Goal: Find specific page/section

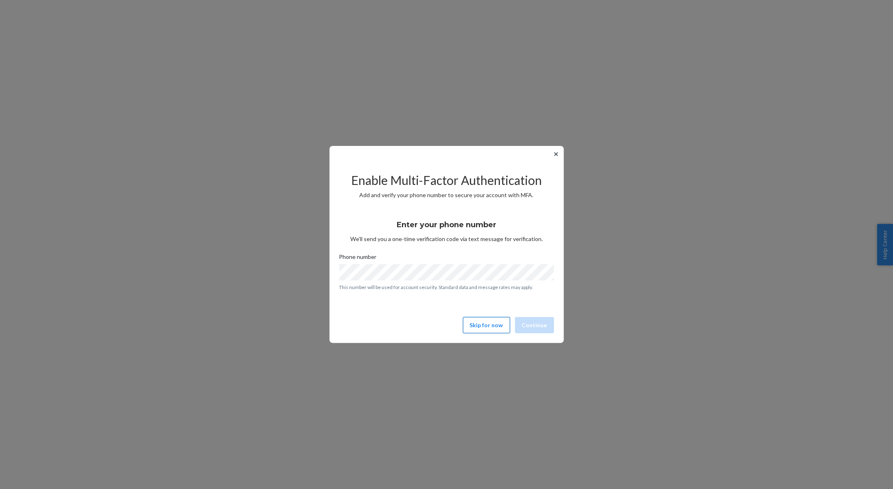
click at [492, 325] on button "Skip for now" at bounding box center [486, 325] width 47 height 16
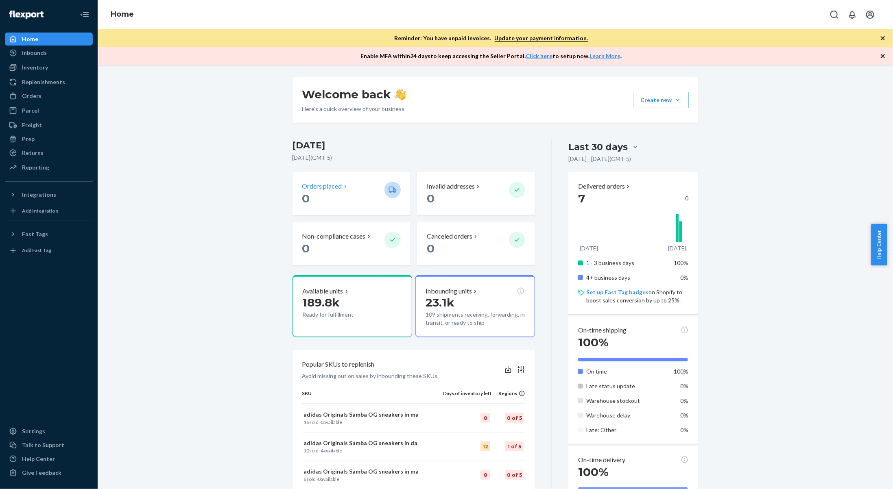
click at [324, 183] on p "Orders placed" at bounding box center [322, 186] width 40 height 9
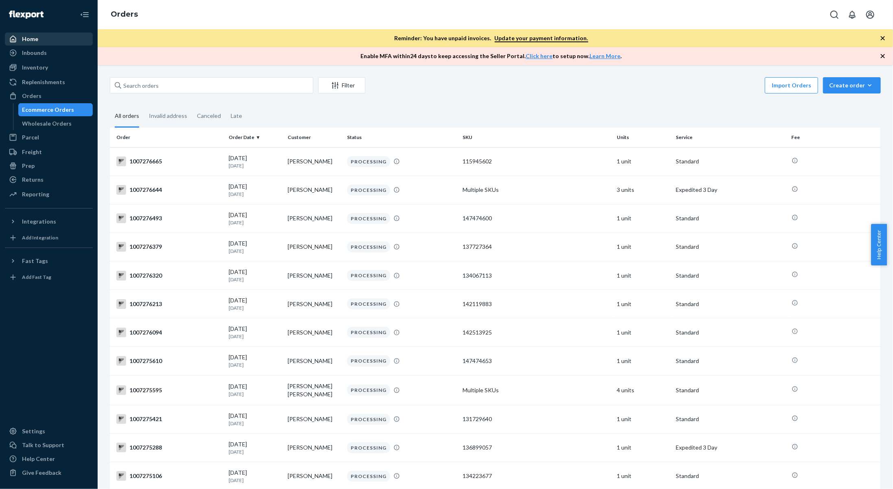
click at [30, 35] on div "Home" at bounding box center [30, 39] width 16 height 8
